Goal: Transaction & Acquisition: Purchase product/service

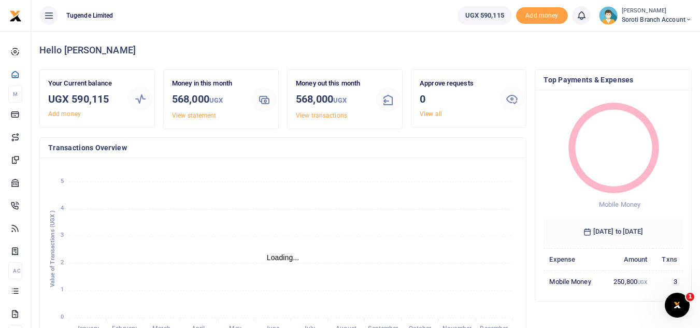
scroll to position [8, 8]
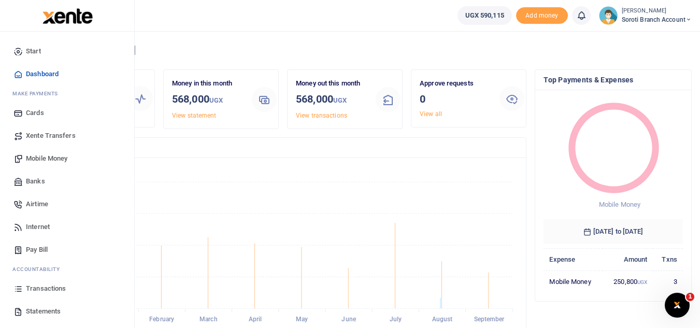
click at [42, 161] on span "Mobile Money" at bounding box center [46, 158] width 41 height 10
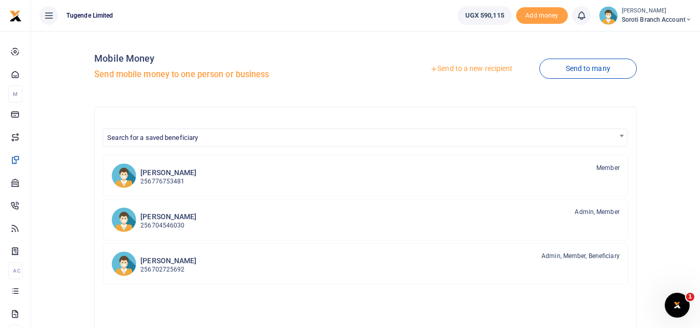
click at [478, 67] on link "Send to a new recipient" at bounding box center [470, 69] width 135 height 19
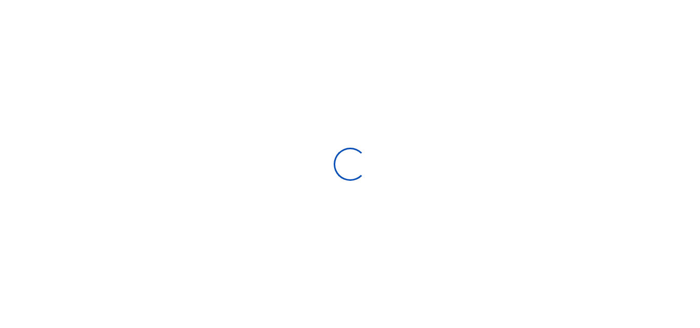
select select "Loading bundles"
select select
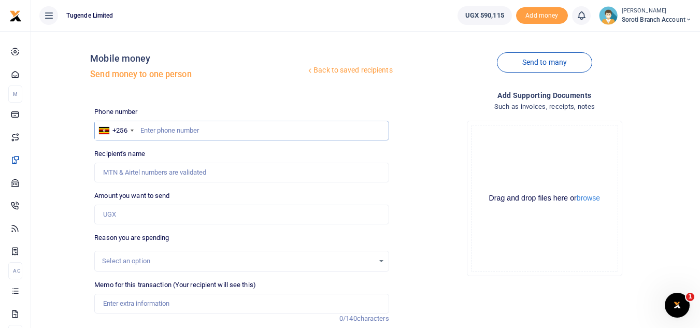
click at [196, 125] on input "text" at bounding box center [241, 131] width 294 height 20
type input "773719235"
type input "[PERSON_NAME]"
type input "773719235"
click at [141, 215] on input "Amount you want to send" at bounding box center [241, 215] width 294 height 20
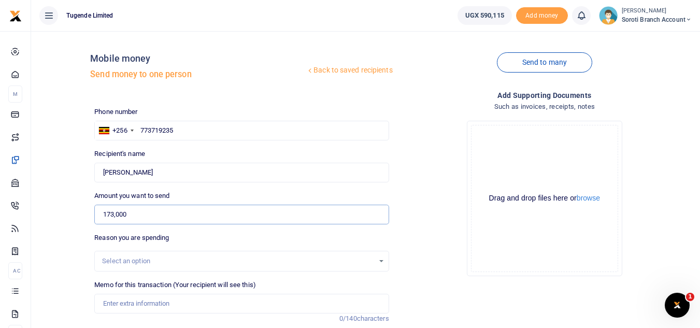
type input "173,000"
click at [145, 258] on div "Select an option" at bounding box center [237, 261] width 271 height 10
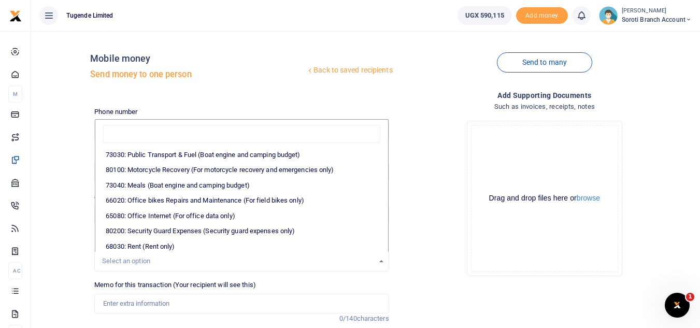
scroll to position [110, 0]
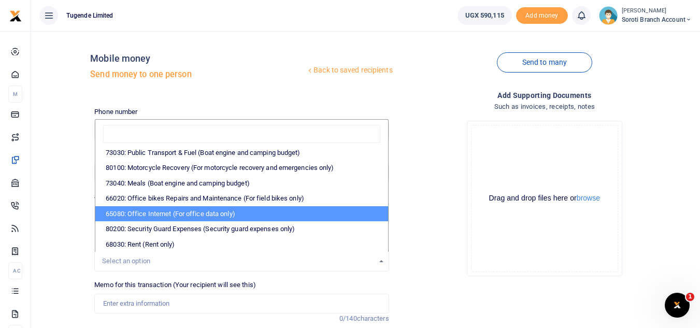
click at [248, 213] on li "65080: Office Internet (For office data only)" at bounding box center [241, 214] width 292 height 16
select select "35"
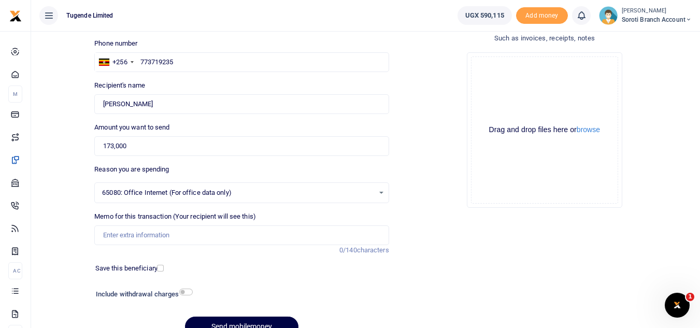
scroll to position [88, 0]
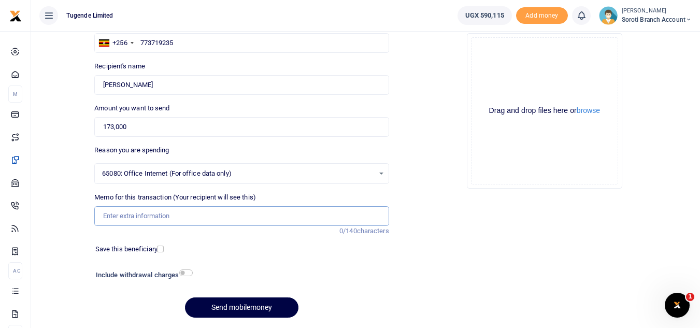
click at [194, 214] on input "Memo for this transaction (Your recipient will see this)" at bounding box center [241, 216] width 294 height 20
paste input "TLUG-017005"
click at [121, 215] on input "TLUG-017005" at bounding box center [241, 216] width 294 height 20
click at [150, 214] on input "TLUG017005" at bounding box center [241, 216] width 294 height 20
type input "TLUG017005 Tugende Branch Data"
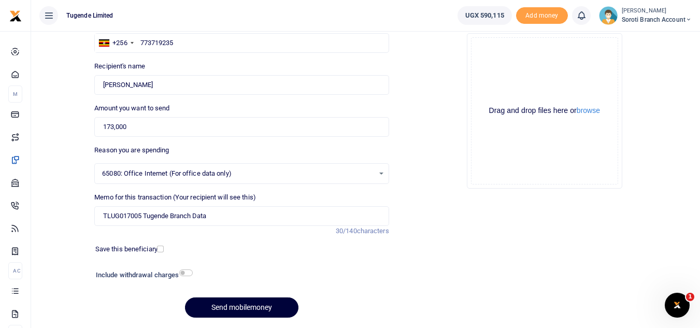
click at [247, 302] on button "Send mobilemoney" at bounding box center [241, 307] width 113 height 20
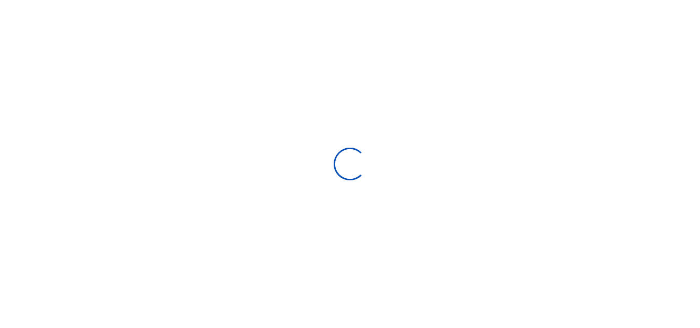
scroll to position [88, 0]
select select "Loading bundles"
select select
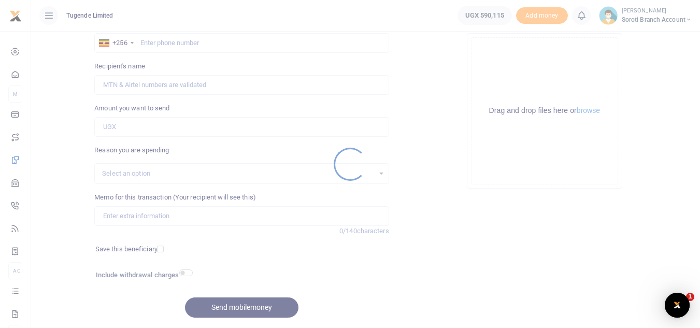
scroll to position [0, 0]
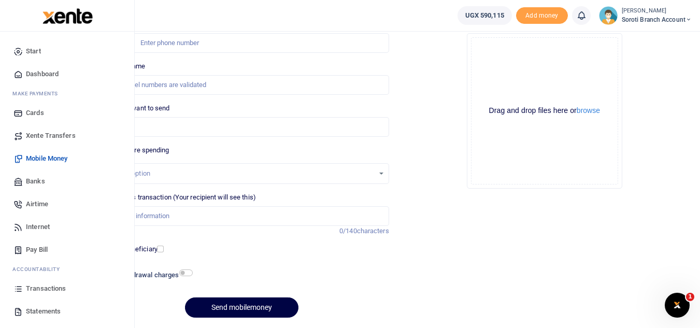
click at [40, 289] on span "Transactions" at bounding box center [46, 288] width 40 height 10
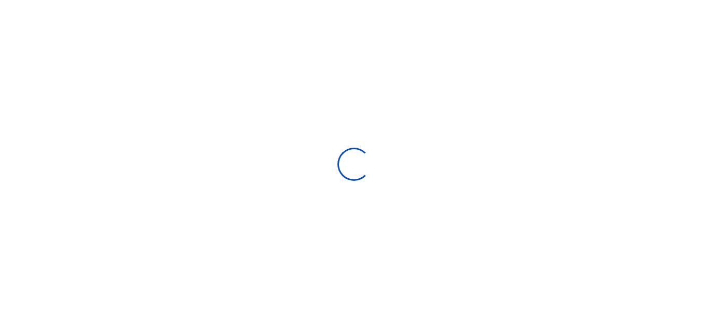
select select
type input "09/07/2025 - 10/06/2025"
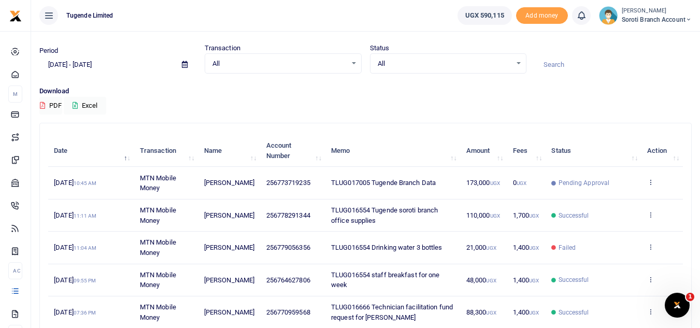
scroll to position [28, 0]
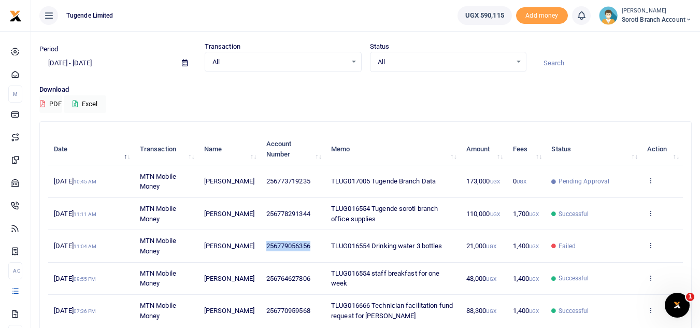
drag, startPoint x: 307, startPoint y: 244, endPoint x: 258, endPoint y: 246, distance: 49.2
click at [260, 246] on td "256779056356" at bounding box center [292, 246] width 65 height 32
copy span "256779056356"
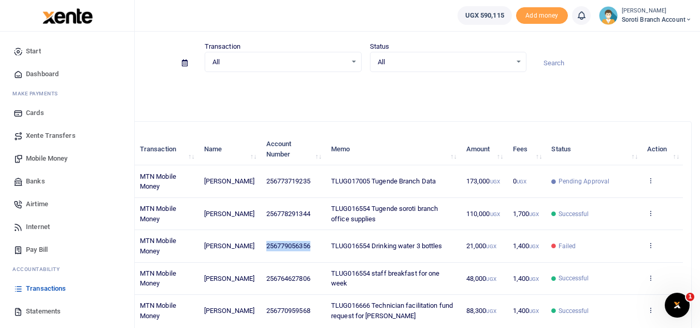
click at [33, 157] on span "Mobile Money" at bounding box center [46, 158] width 41 height 10
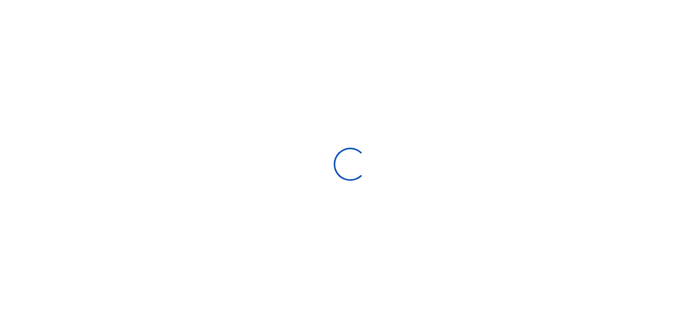
click at [44, 159] on div at bounding box center [350, 164] width 700 height 328
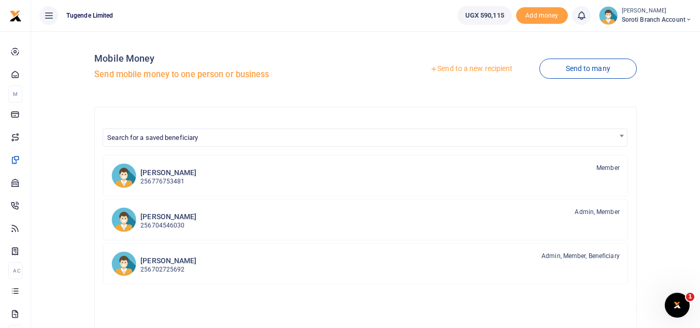
click at [460, 71] on link "Send to a new recipient" at bounding box center [470, 69] width 135 height 19
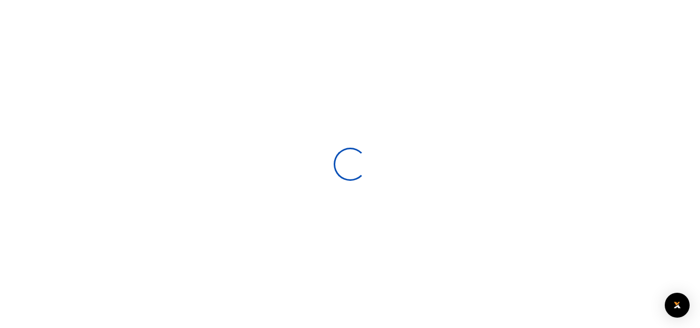
select select
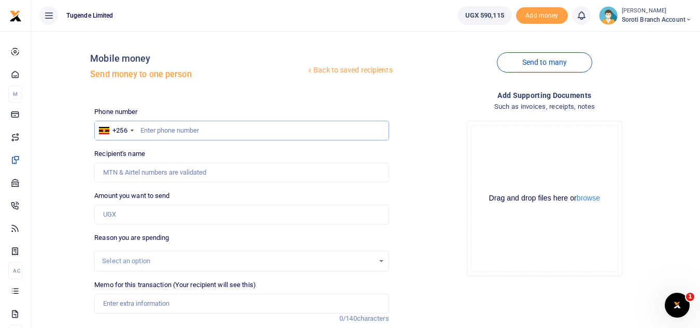
click at [235, 127] on input "text" at bounding box center [241, 131] width 294 height 20
paste input "256779056356"
type input "256779056356"
type input "[PERSON_NAME]"
click at [151, 131] on input "256779056356" at bounding box center [241, 131] width 294 height 20
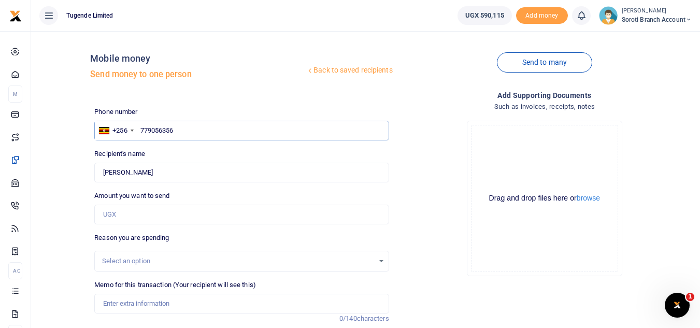
type input "779056356"
click at [140, 213] on input "Amount you want to send" at bounding box center [241, 215] width 294 height 20
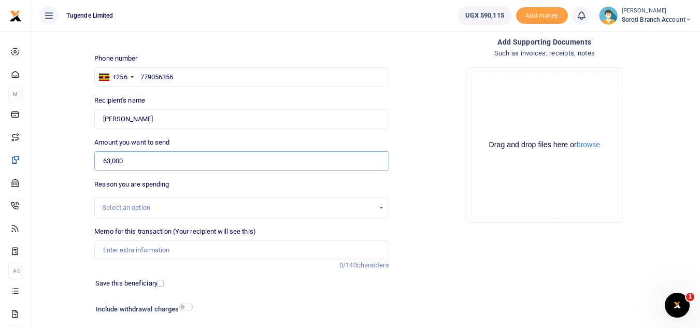
scroll to position [59, 0]
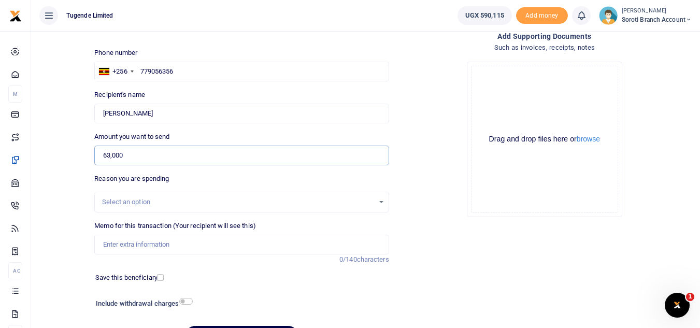
type input "63,000"
click at [158, 206] on div "Select an option" at bounding box center [237, 202] width 271 height 10
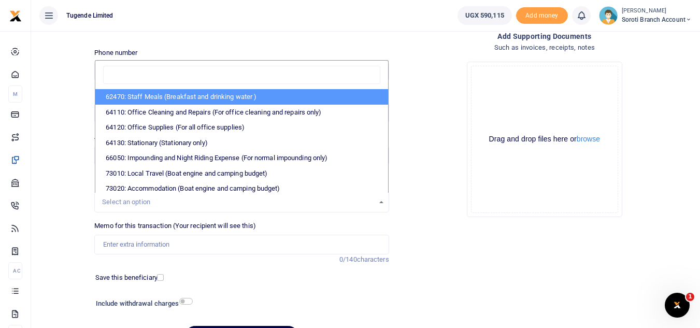
click at [164, 99] on li "62470: Staff Meals (Breakfast and drinking water )" at bounding box center [241, 97] width 292 height 16
select select "23"
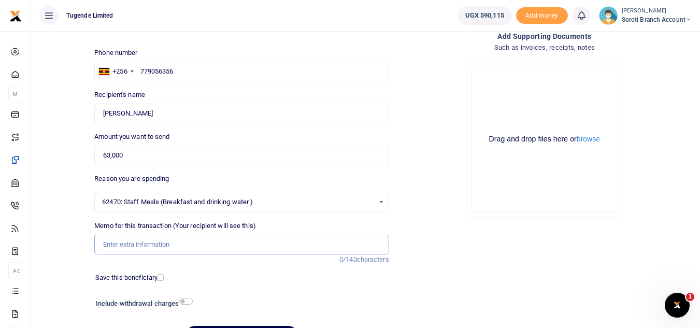
click at [183, 243] on input "Memo for this transaction (Your recipient will see this)" at bounding box center [241, 245] width 294 height 20
paste input "TLUG-016968"
click at [120, 243] on input "TLUG-016968" at bounding box center [241, 245] width 294 height 20
click at [122, 243] on input "TLUG-016968" at bounding box center [241, 245] width 294 height 20
click at [158, 239] on input "TLUG016968" at bounding box center [241, 245] width 294 height 20
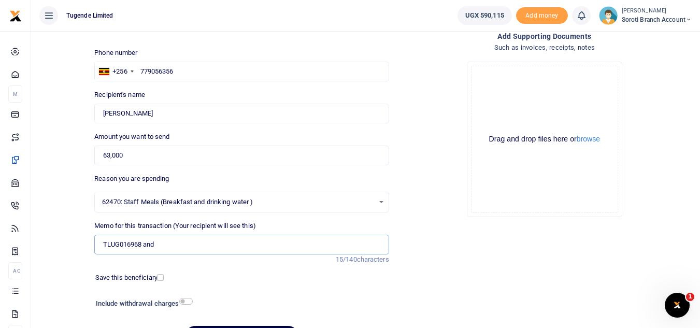
paste input "TLUG-016554"
click at [174, 242] on input "TLUG016968 and TLUG-016554" at bounding box center [241, 245] width 294 height 20
click at [176, 242] on input "TLUG016968 and TLUG-016554" at bounding box center [241, 245] width 294 height 20
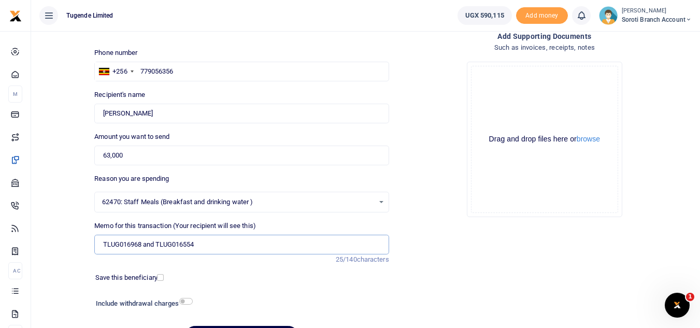
click at [204, 247] on input "TLUG016968 and TLUG016554" at bounding box center [241, 245] width 294 height 20
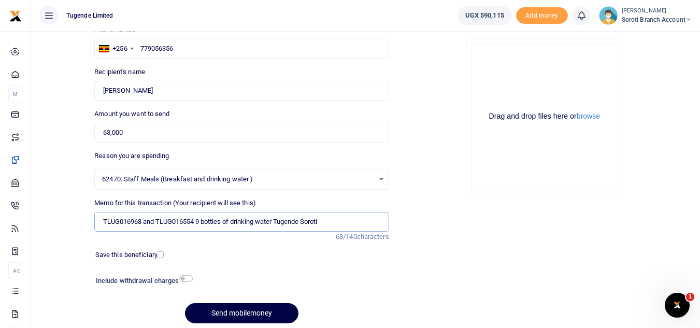
scroll to position [82, 0]
type input "TLUG016968 and TLUG016554 9 bottles of drinking water Tugende Soroti"
click at [247, 310] on button "Send mobilemoney" at bounding box center [241, 312] width 113 height 20
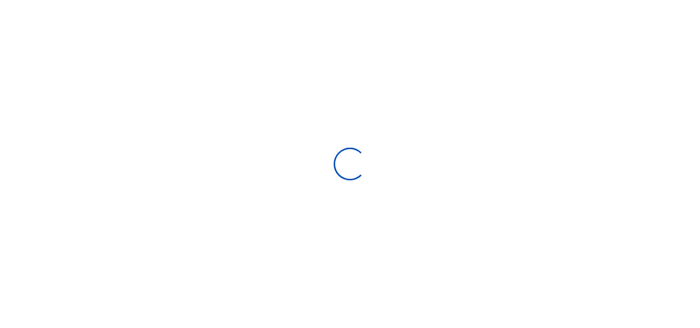
scroll to position [82, 0]
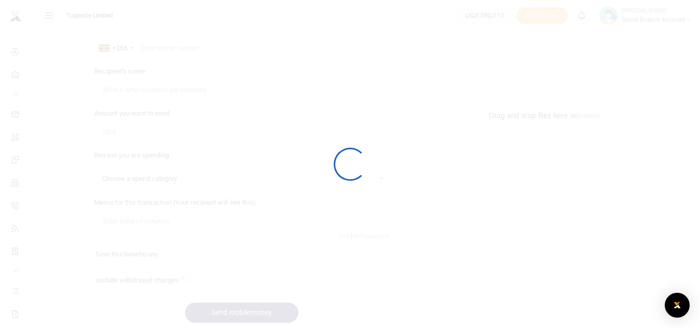
select select
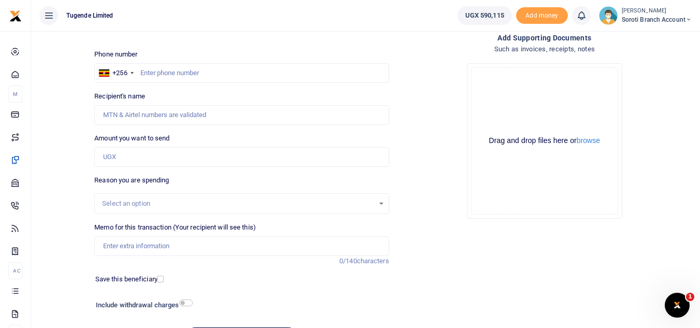
scroll to position [37, 0]
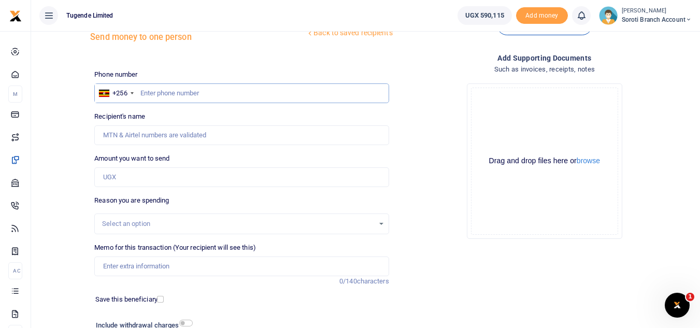
click at [288, 93] on input "text" at bounding box center [241, 93] width 294 height 20
type input "755015418"
type input "[PERSON_NAME]"
type input "755015418"
click at [184, 181] on input "Amount you want to send" at bounding box center [241, 177] width 294 height 20
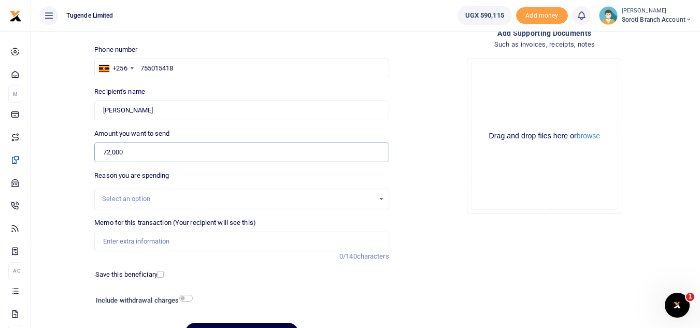
scroll to position [70, 0]
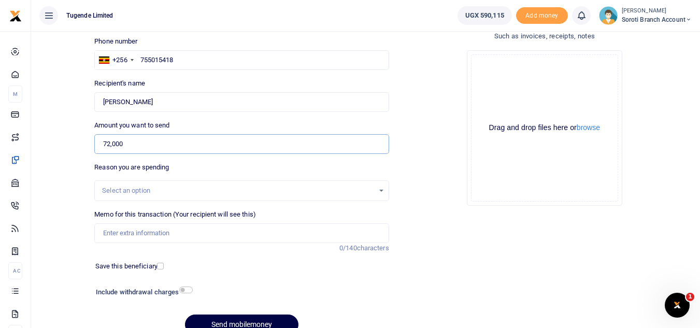
type input "72,000"
click at [128, 195] on div "Select an option" at bounding box center [237, 190] width 271 height 10
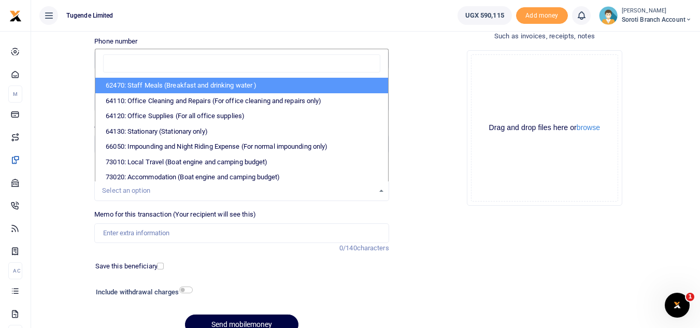
click at [213, 85] on li "62470: Staff Meals (Breakfast and drinking water )" at bounding box center [241, 86] width 292 height 16
select select "23"
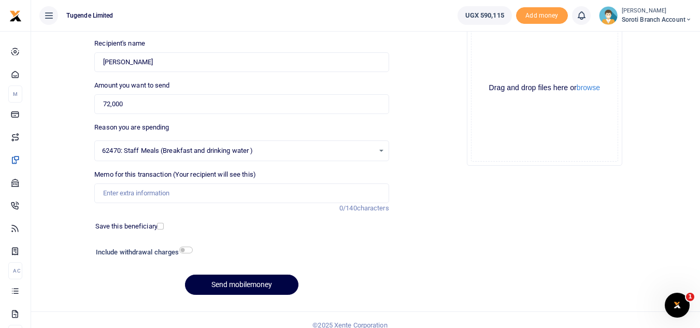
scroll to position [112, 0]
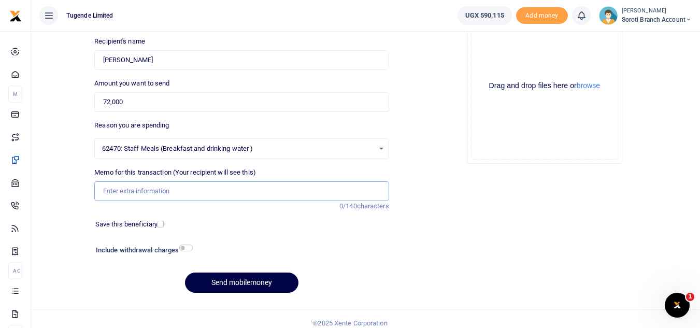
click at [151, 192] on input "Memo for this transaction (Your recipient will see this)" at bounding box center [241, 191] width 294 height 20
paste input "TLUG-016968"
click at [122, 189] on input "TLUG-016968" at bounding box center [241, 191] width 294 height 20
click at [152, 194] on input "TLUG016968" at bounding box center [241, 191] width 294 height 20
type input "TLUG016968 Breakfast fast for 2 weeks"
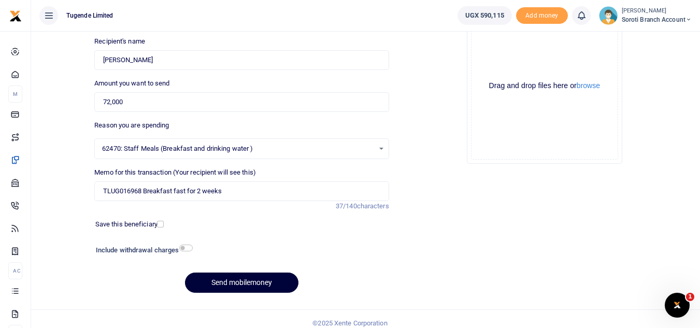
click at [247, 284] on button "Send mobilemoney" at bounding box center [241, 282] width 113 height 20
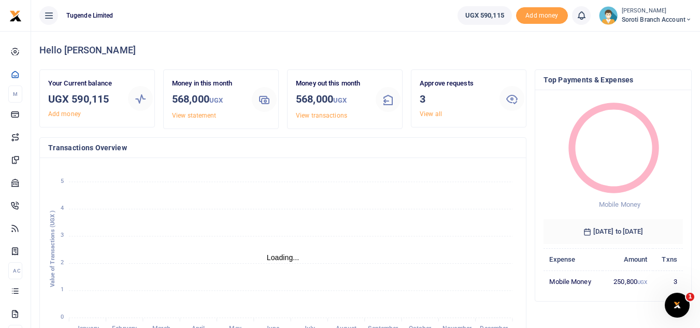
scroll to position [8, 8]
